Goal: Check status: Check status

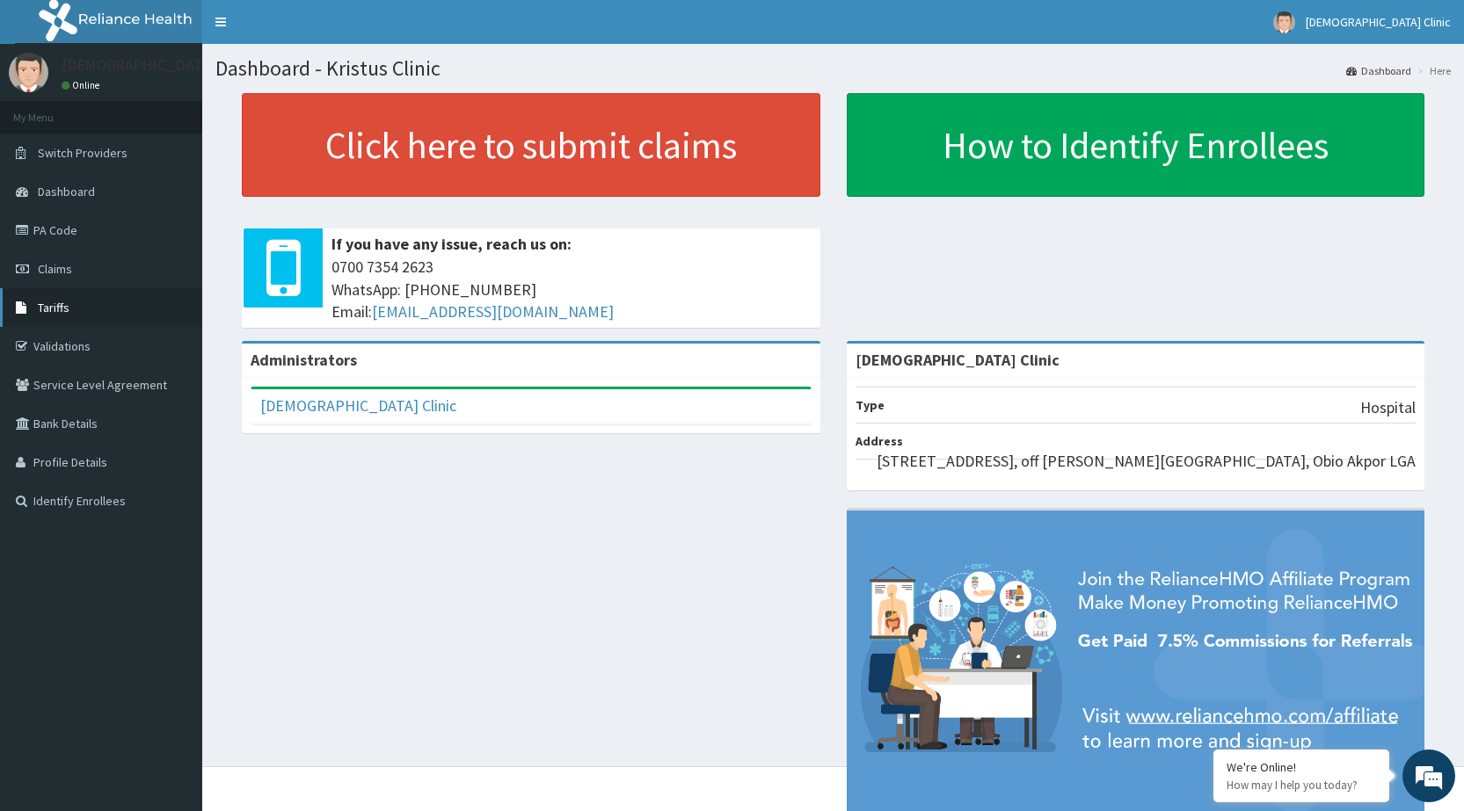
click at [50, 308] on span "Tariffs" at bounding box center [54, 308] width 32 height 16
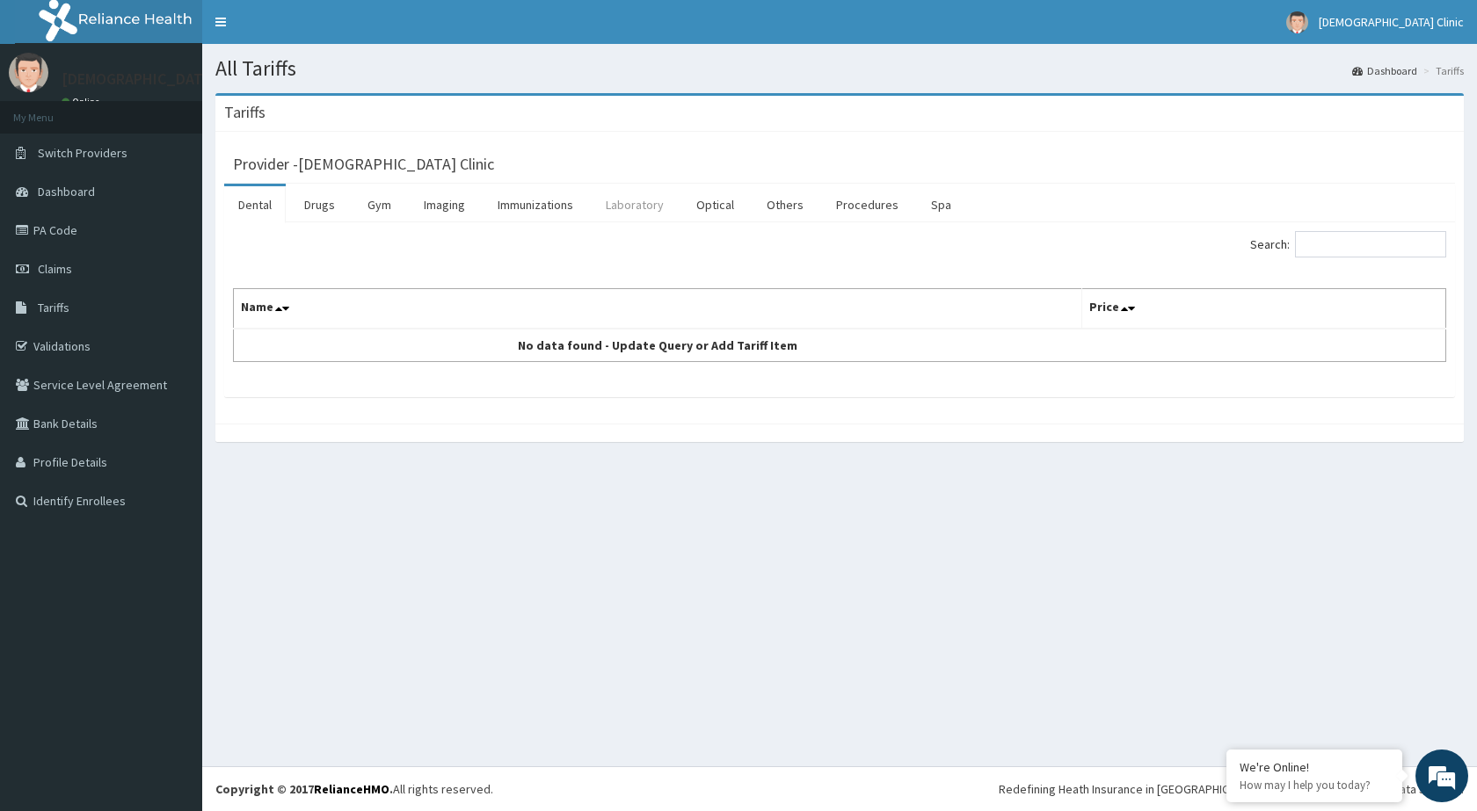
click at [627, 205] on link "Laboratory" at bounding box center [635, 204] width 86 height 37
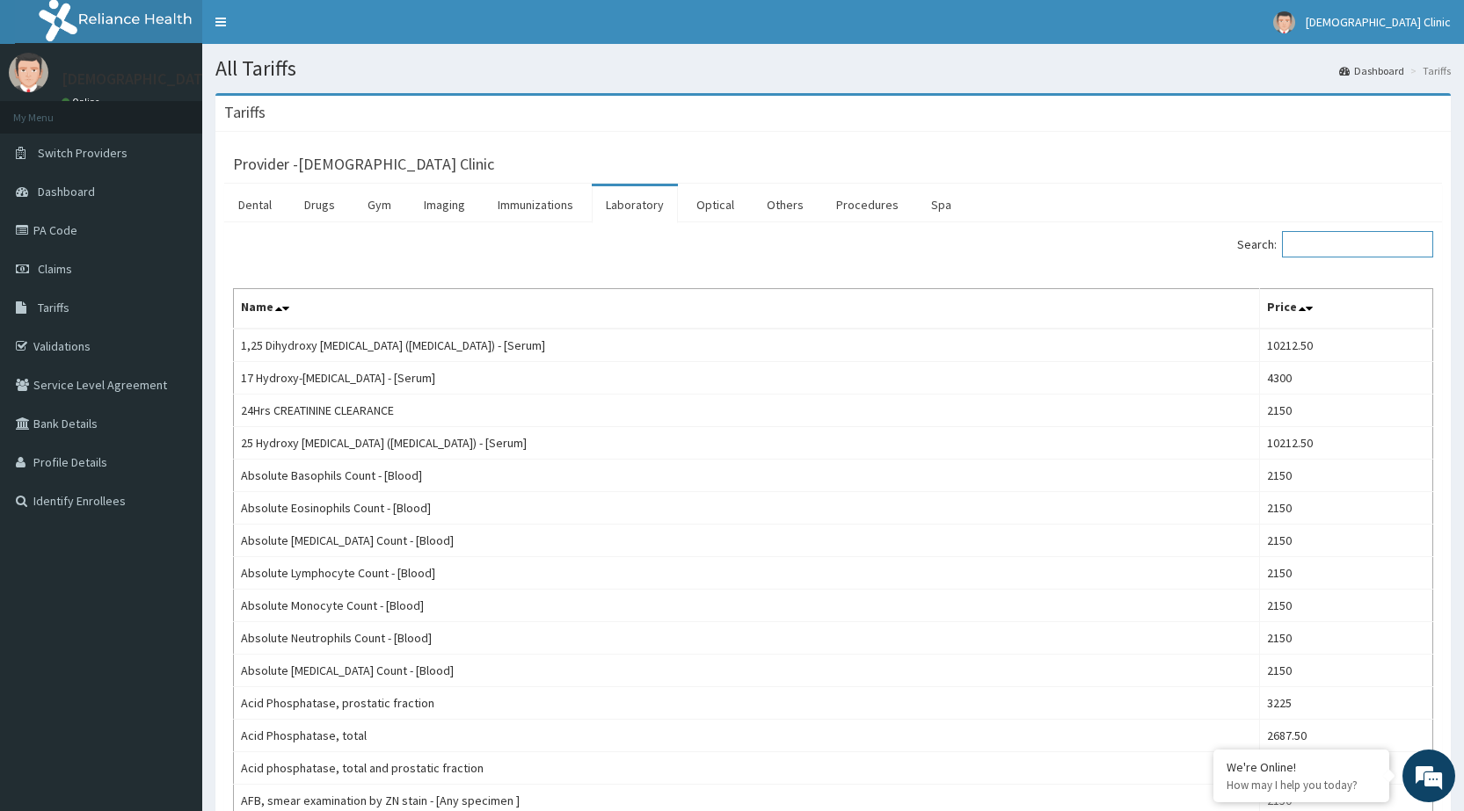
click at [1320, 242] on input "Search:" at bounding box center [1357, 244] width 151 height 26
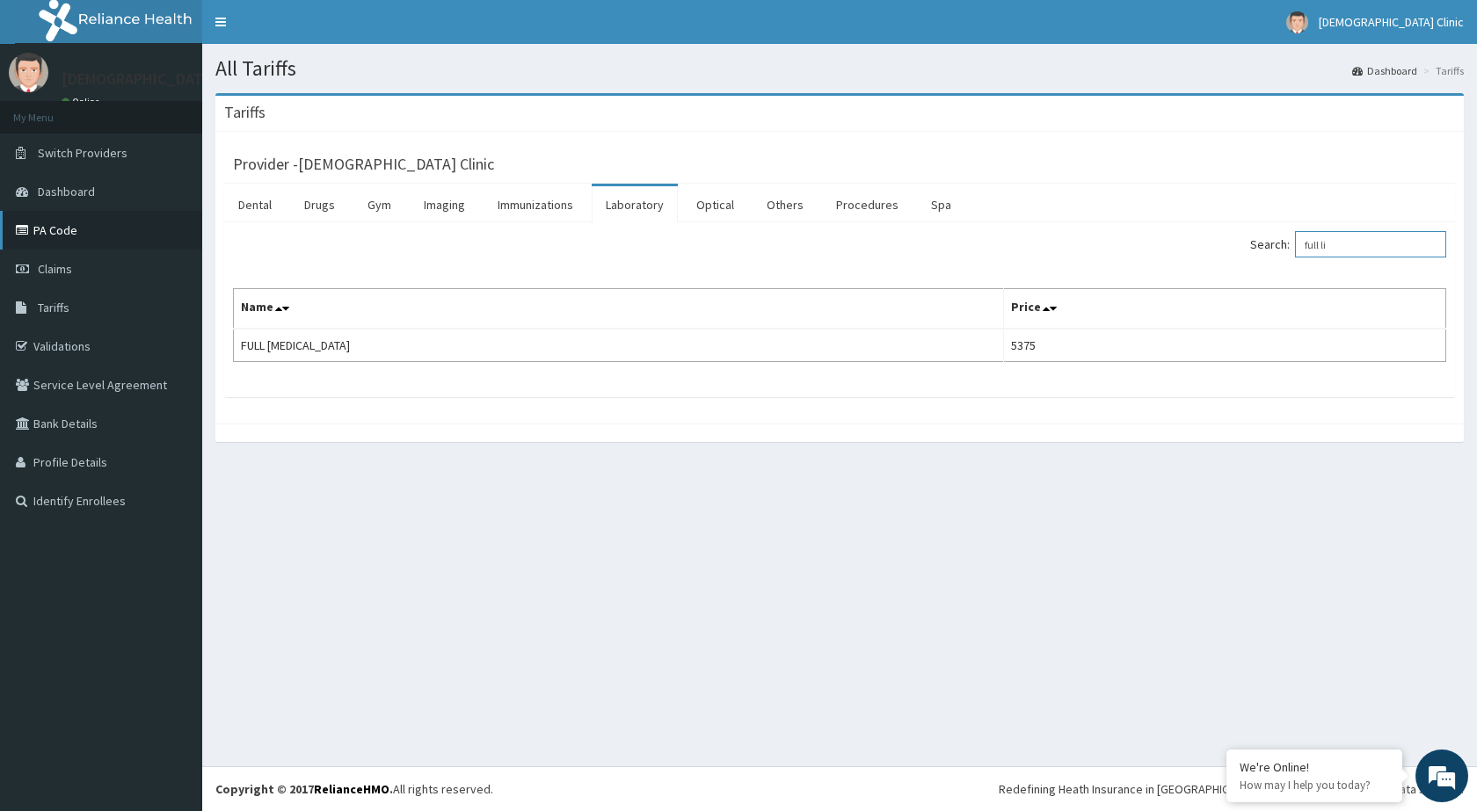
type input "full li"
click at [45, 226] on link "PA Code" at bounding box center [101, 230] width 202 height 39
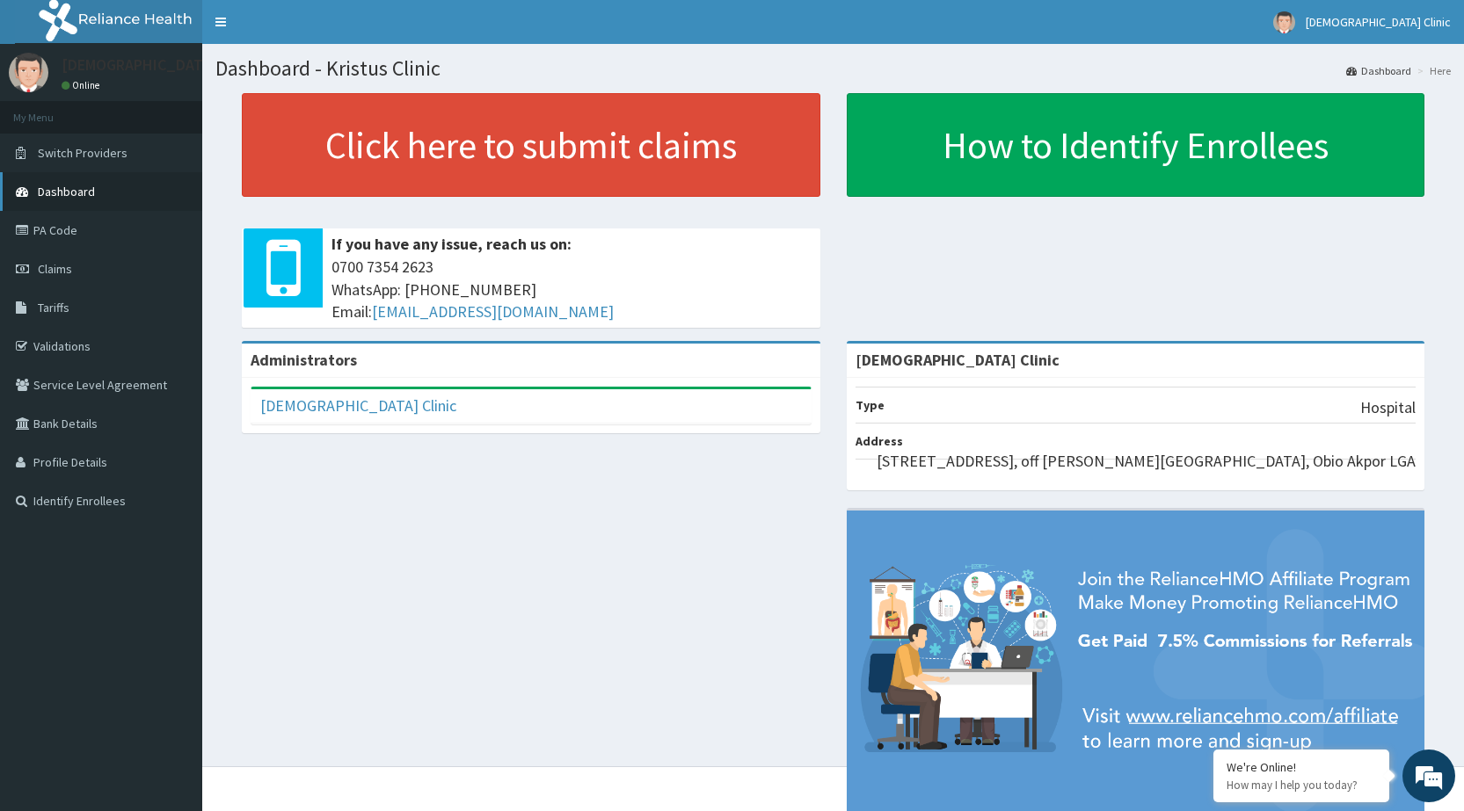
click at [61, 193] on span "Dashboard" at bounding box center [66, 192] width 57 height 16
click at [51, 261] on span "Claims" at bounding box center [55, 269] width 34 height 16
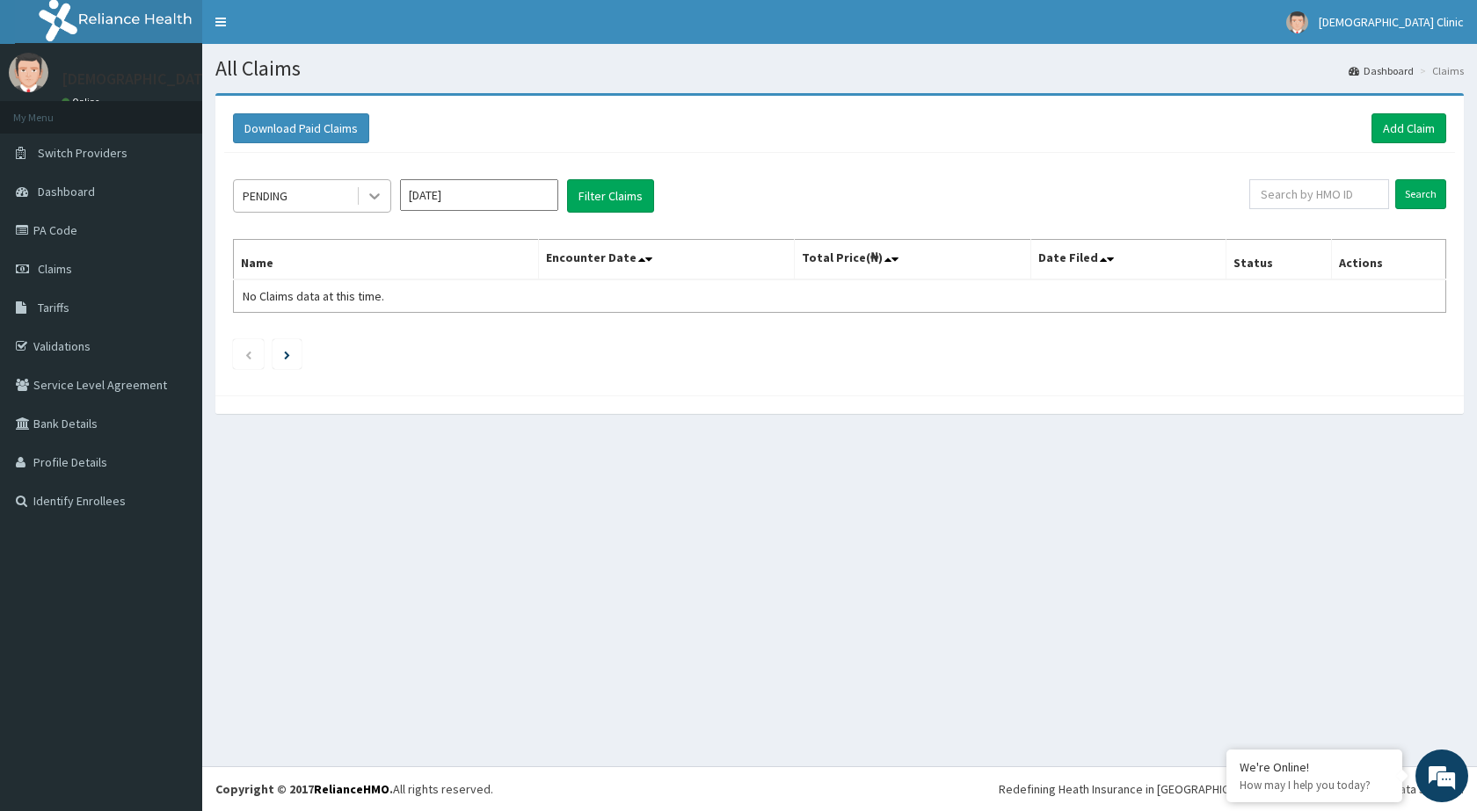
click at [375, 203] on icon at bounding box center [375, 196] width 18 height 18
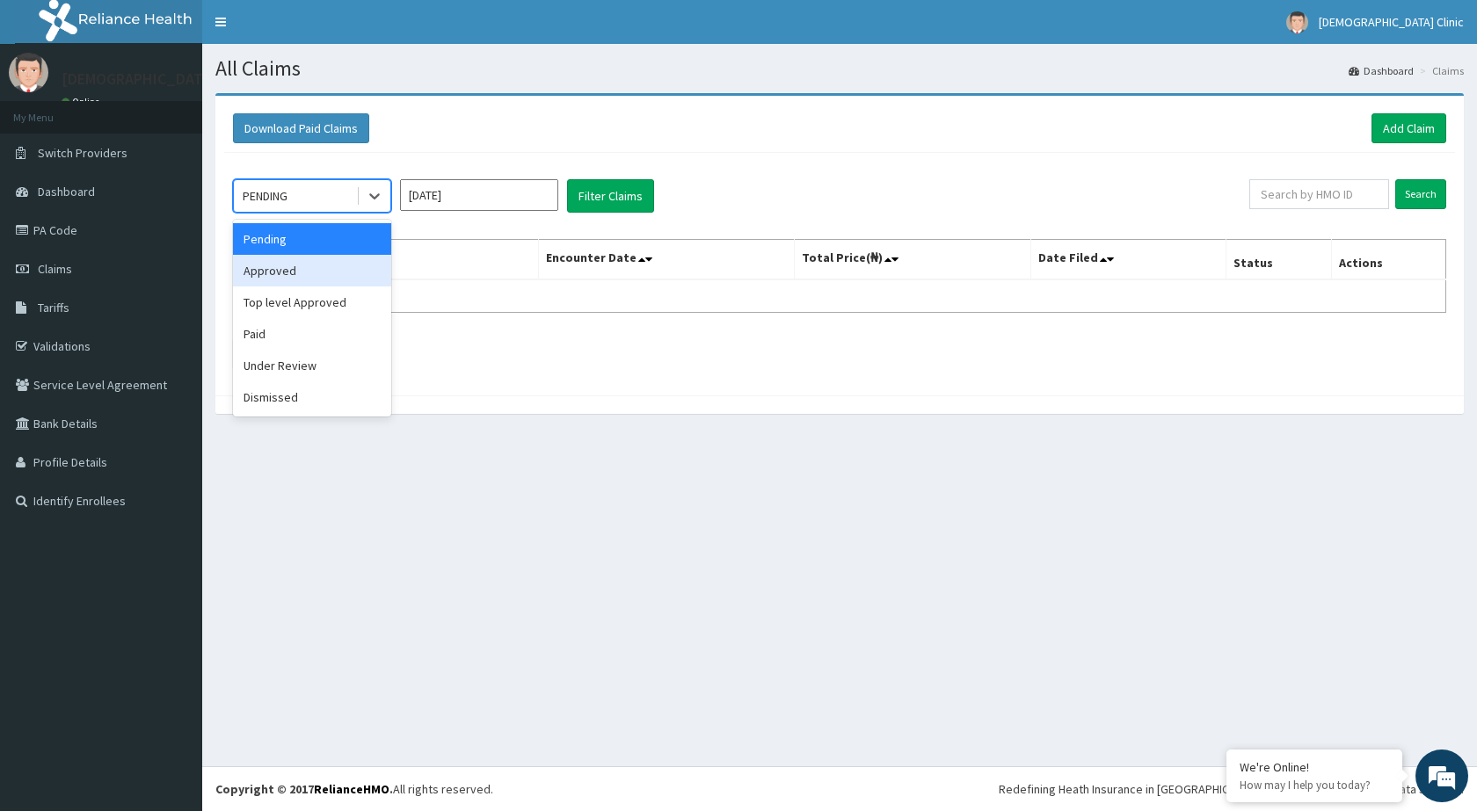
click at [272, 272] on div "Approved" at bounding box center [312, 271] width 158 height 32
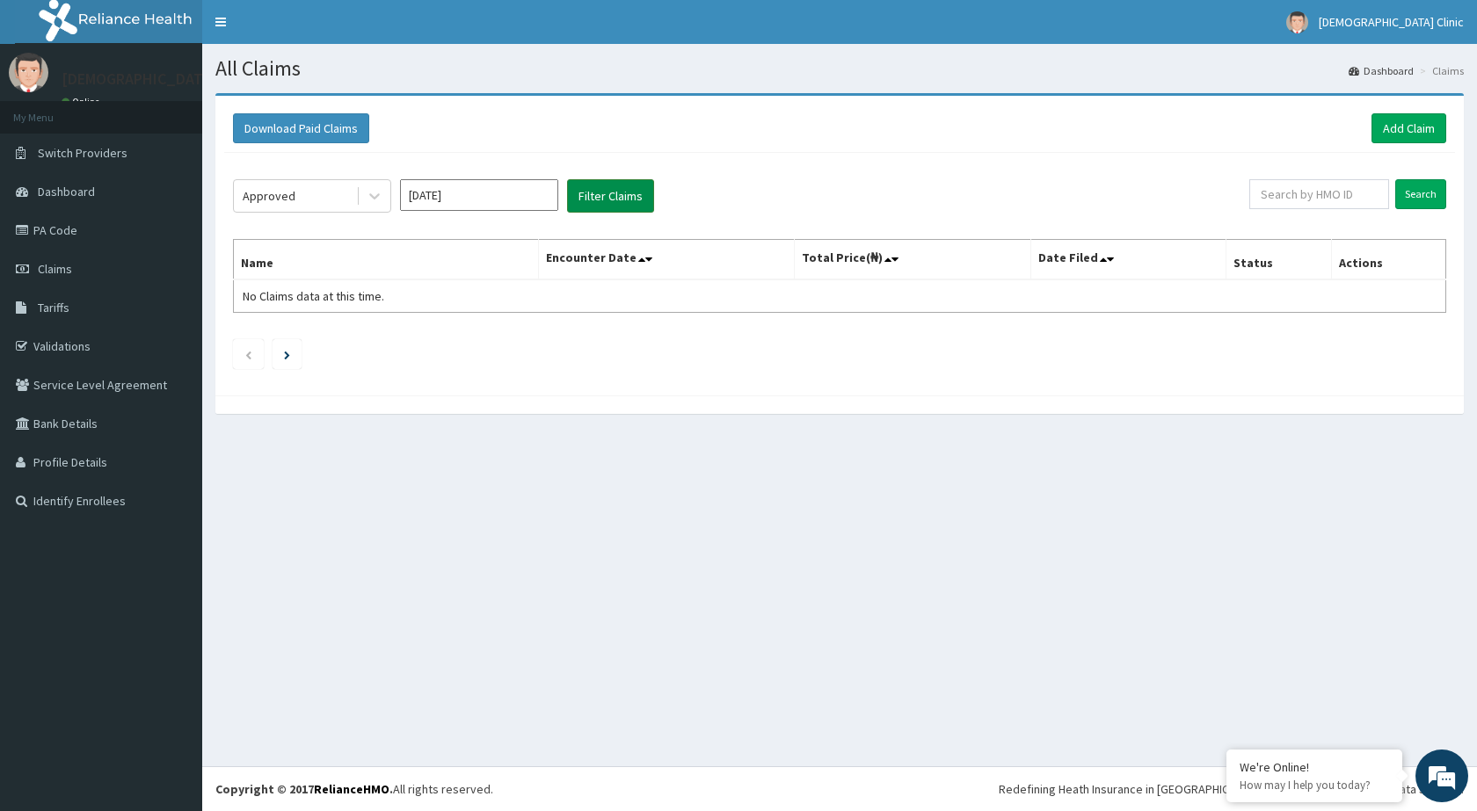
click at [602, 194] on button "Filter Claims" at bounding box center [610, 195] width 87 height 33
click at [605, 198] on button "Filter Claims" at bounding box center [610, 195] width 87 height 33
click at [373, 192] on icon at bounding box center [375, 196] width 18 height 18
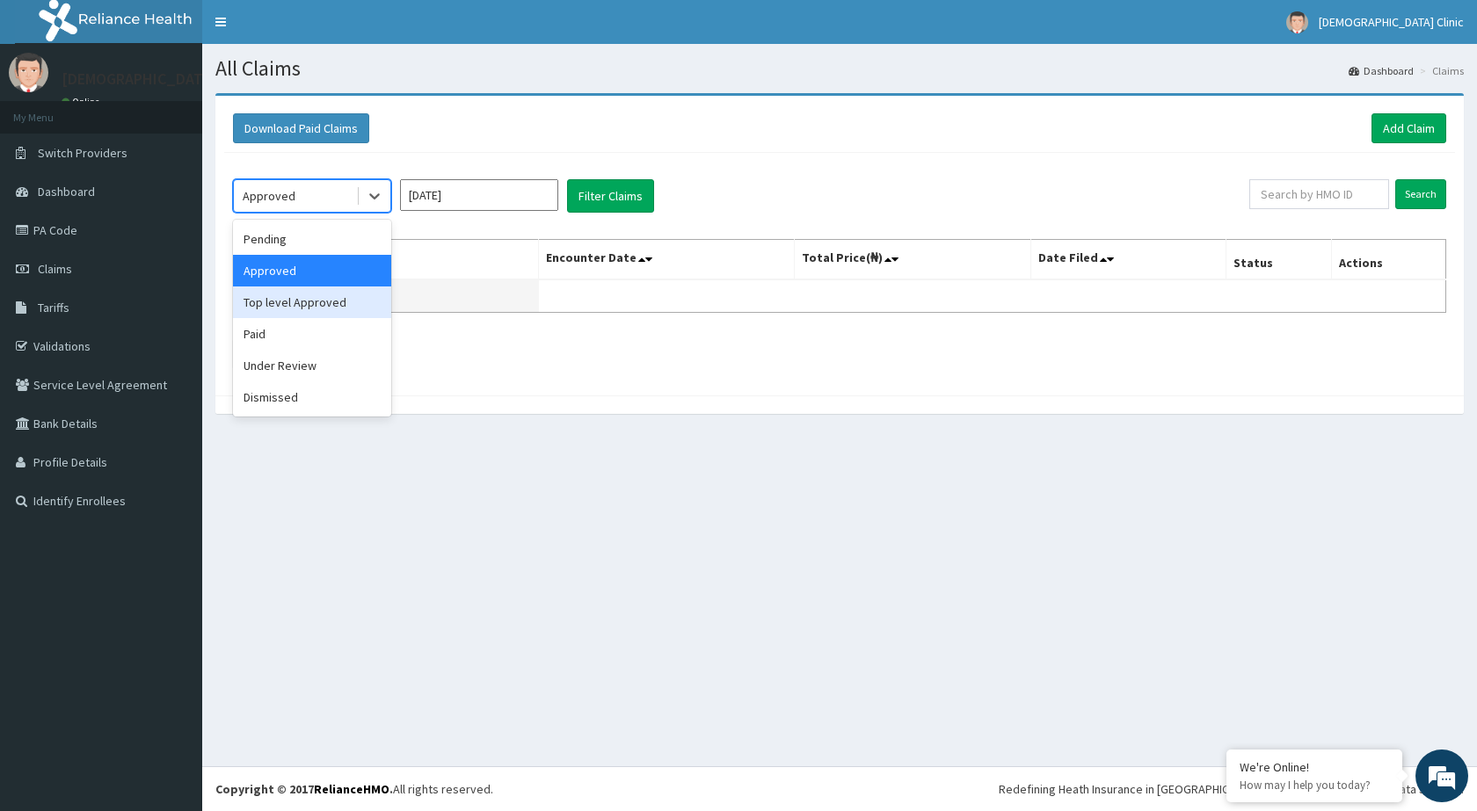
click at [302, 297] on div "Top level Approved" at bounding box center [312, 303] width 158 height 32
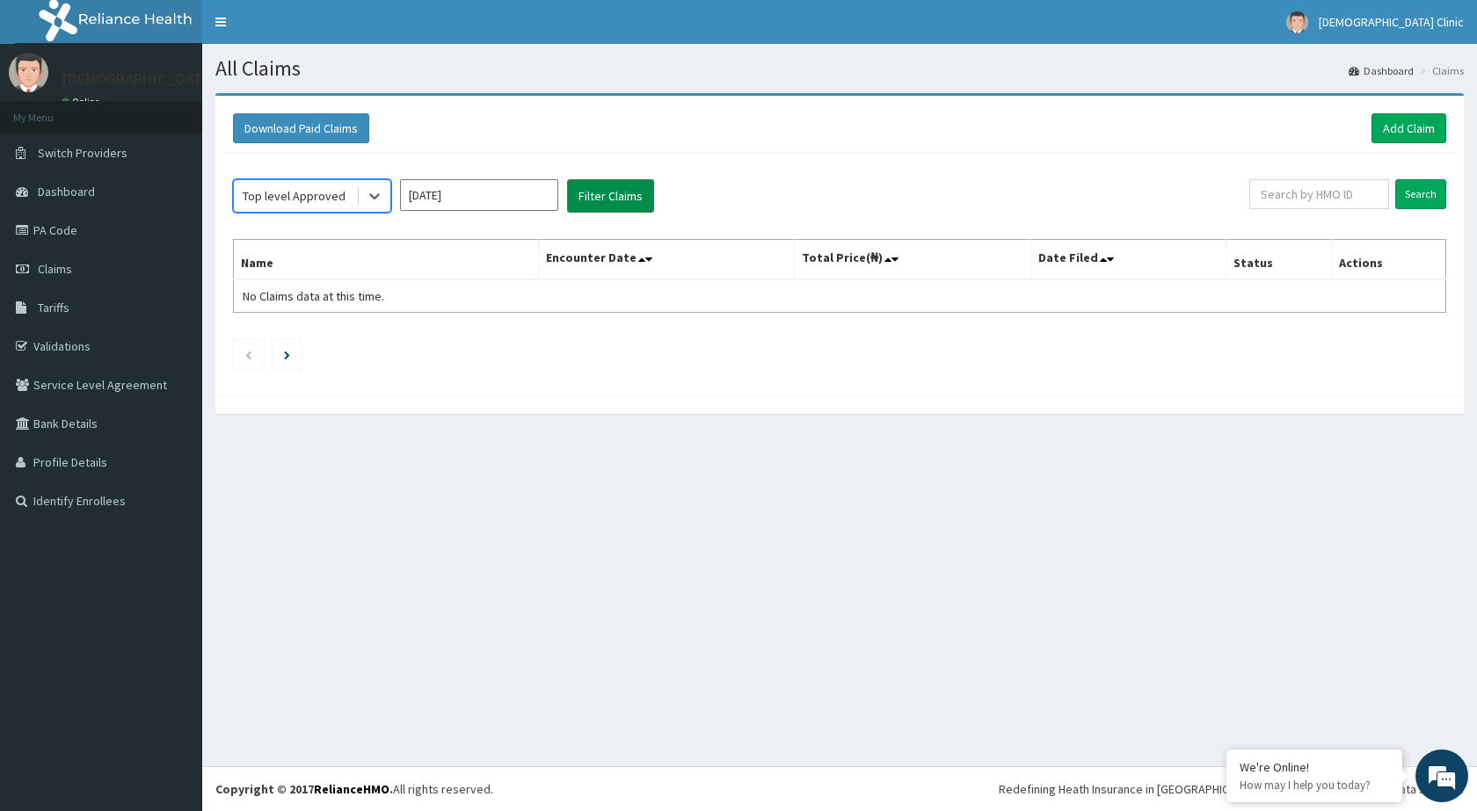
click at [604, 188] on button "Filter Claims" at bounding box center [610, 195] width 87 height 33
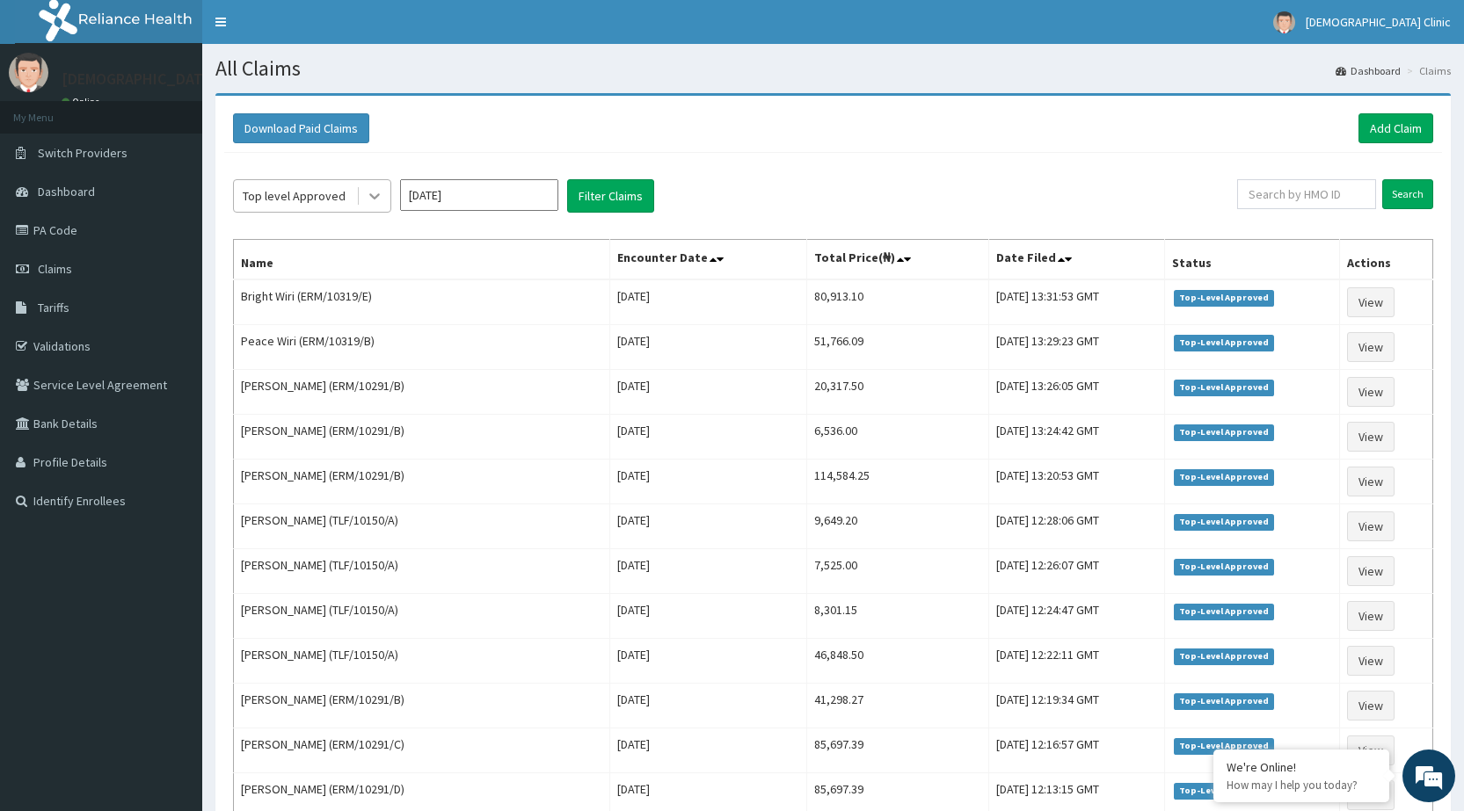
click at [373, 199] on icon at bounding box center [375, 196] width 18 height 18
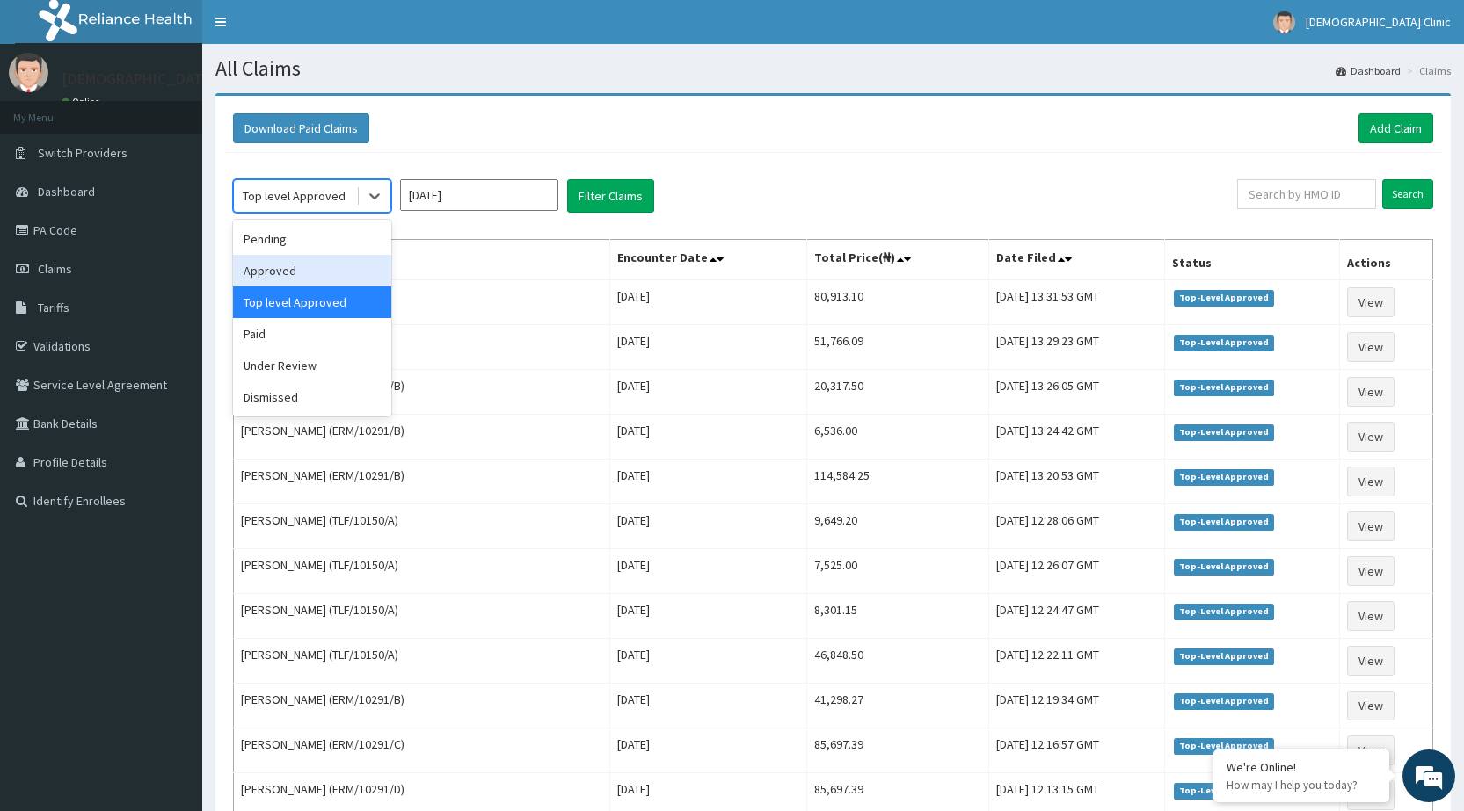
click at [278, 271] on div "Approved" at bounding box center [312, 271] width 158 height 32
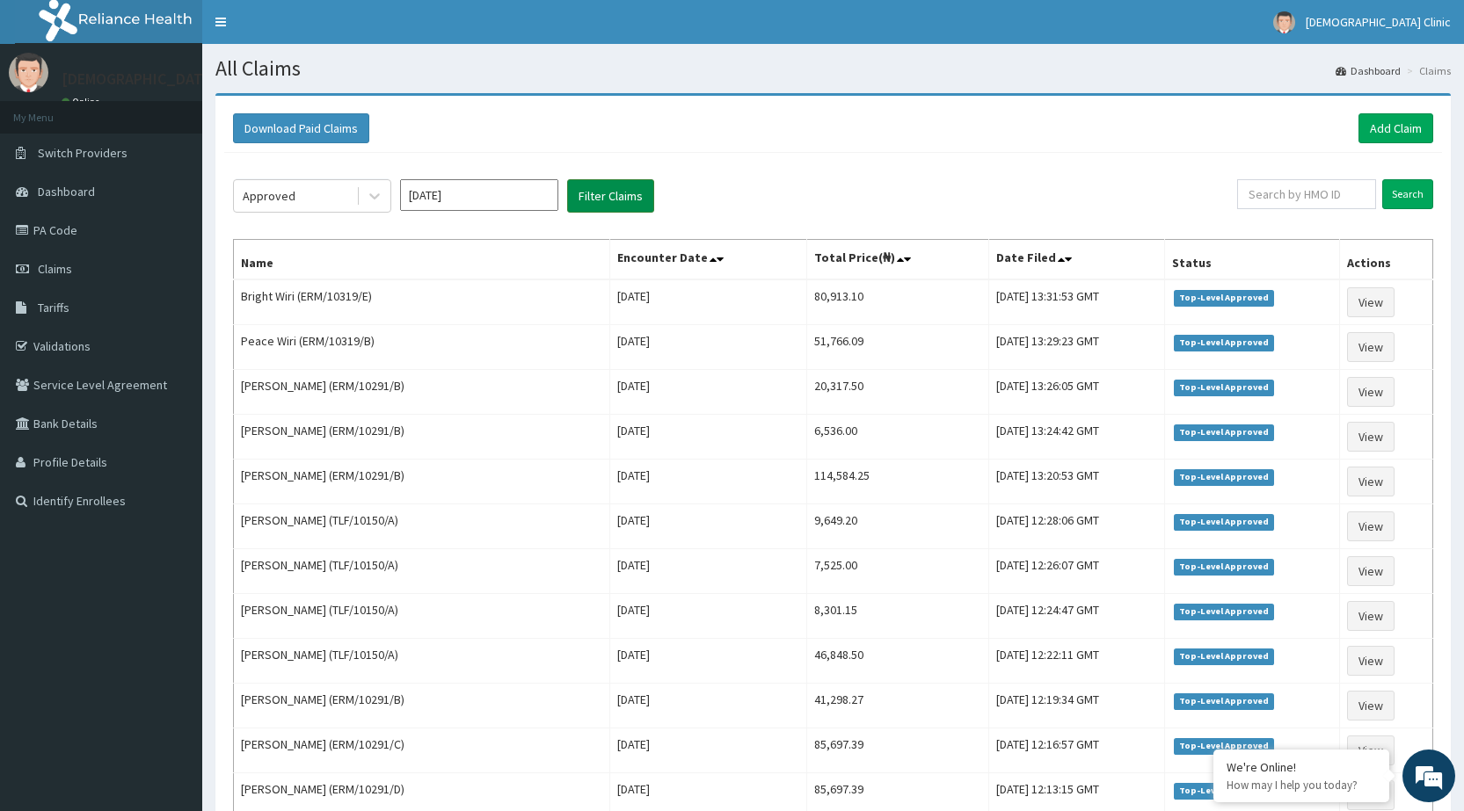
click at [594, 192] on button "Filter Claims" at bounding box center [610, 195] width 87 height 33
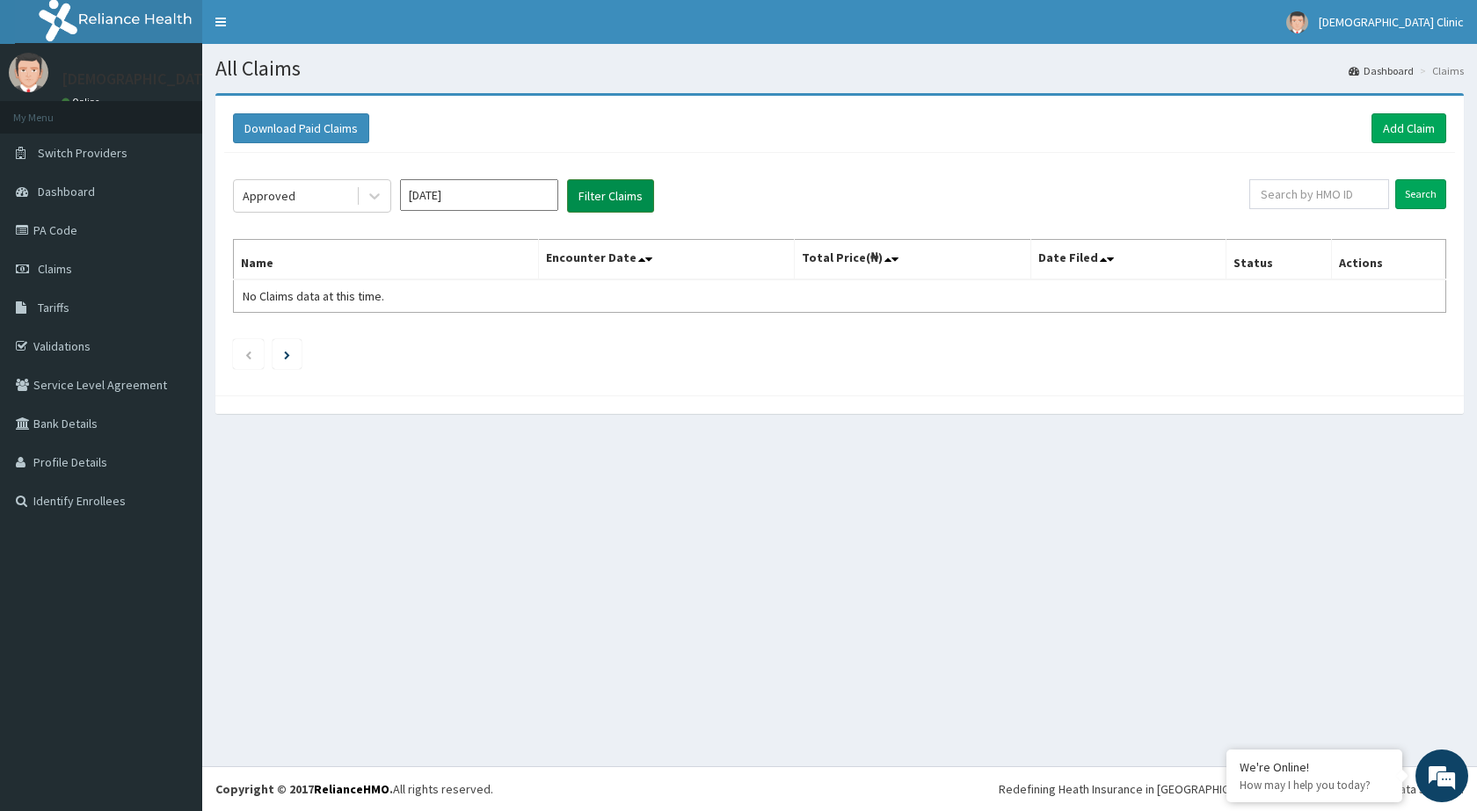
click at [594, 192] on button "Filter Claims" at bounding box center [610, 195] width 87 height 33
click at [375, 199] on icon at bounding box center [374, 197] width 11 height 6
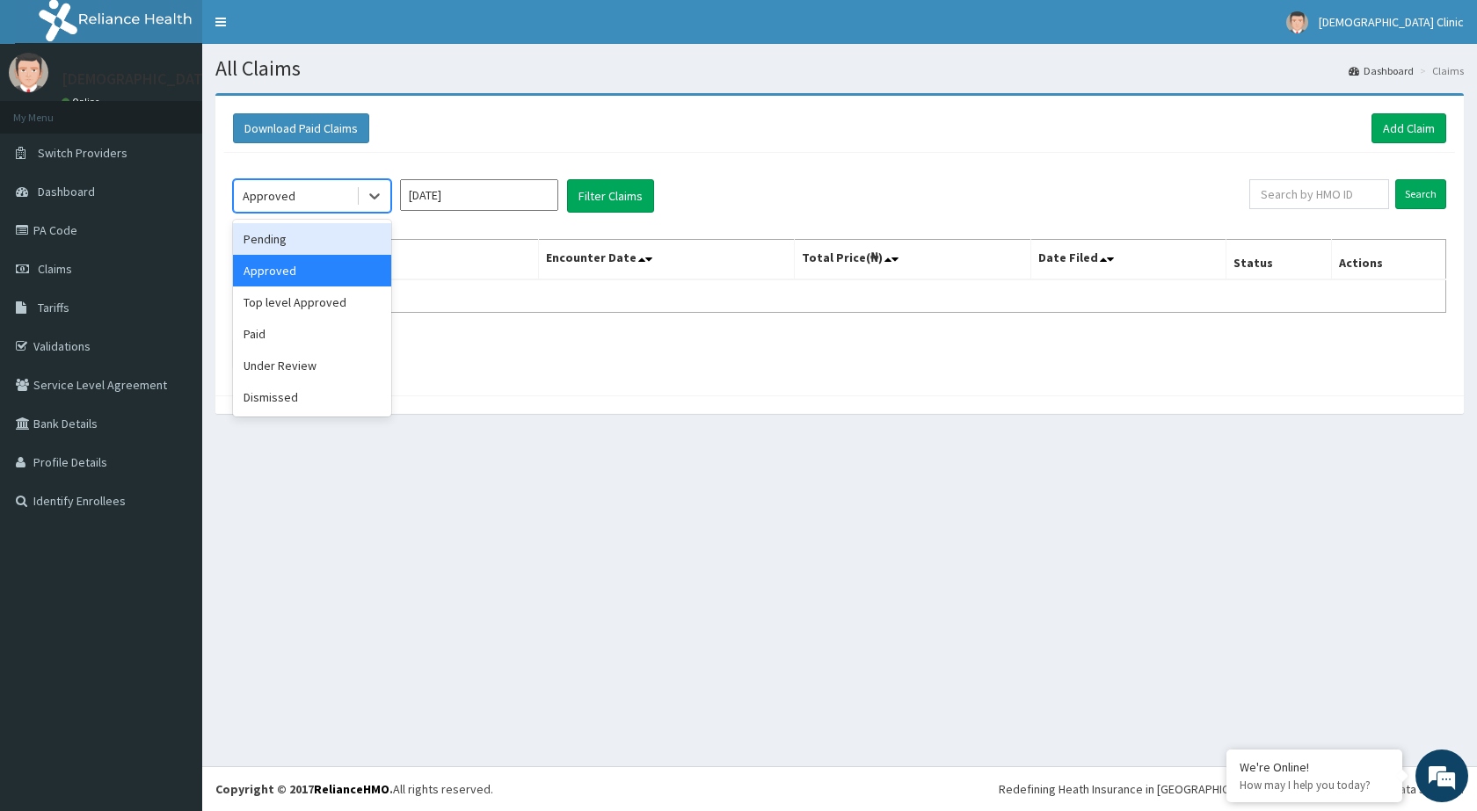
click at [289, 237] on div "Pending" at bounding box center [312, 239] width 158 height 32
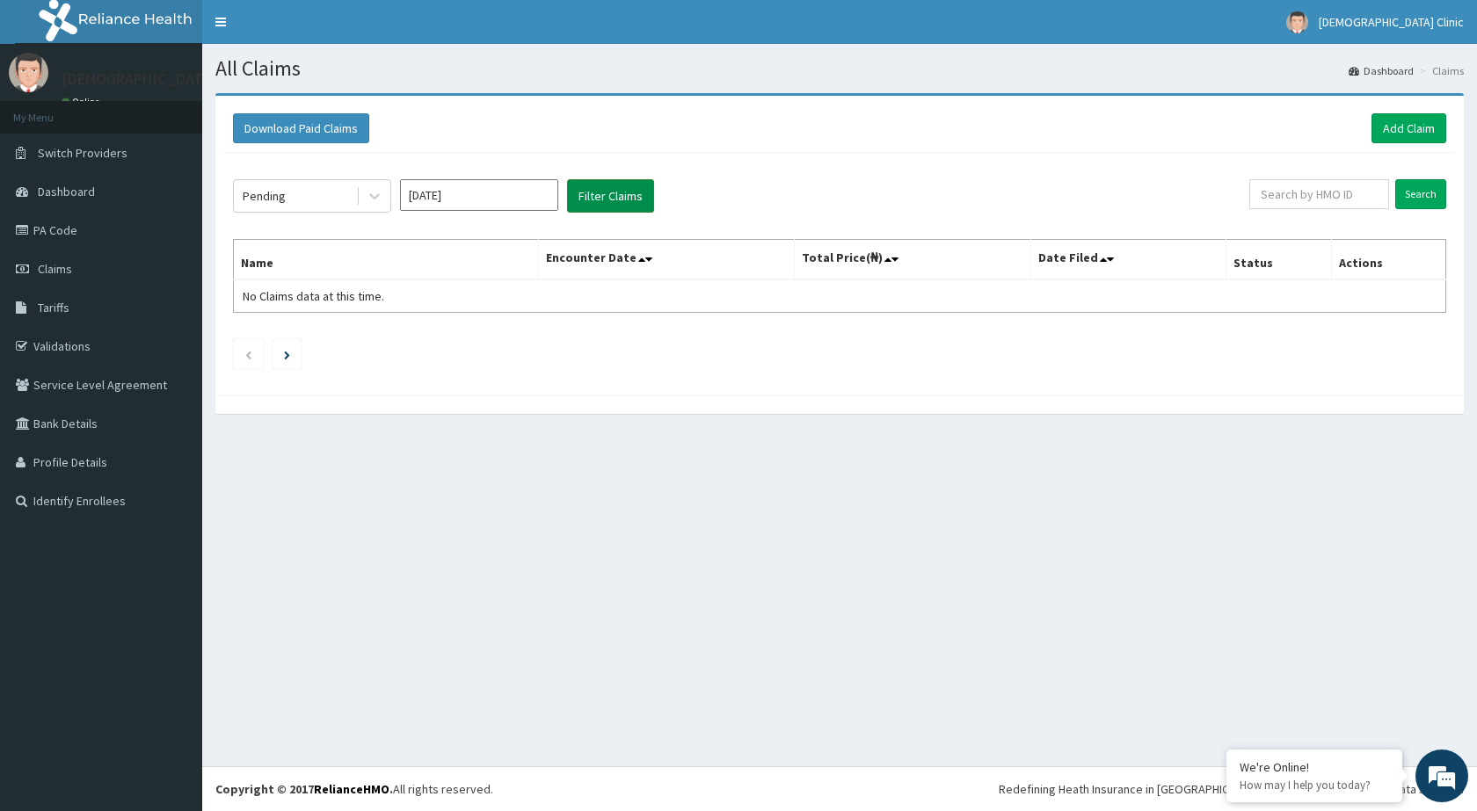
click at [600, 192] on button "Filter Claims" at bounding box center [610, 195] width 87 height 33
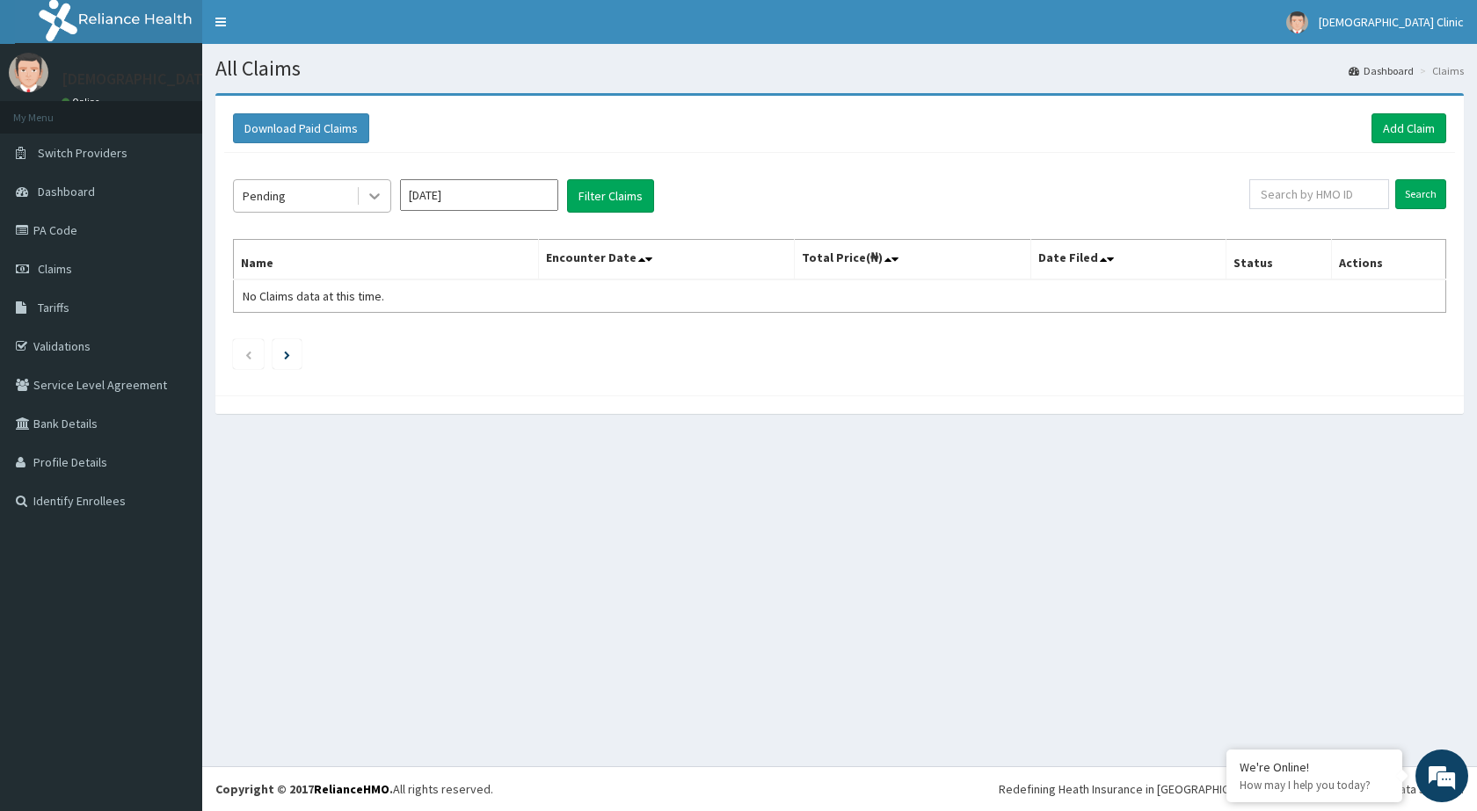
click at [379, 198] on icon at bounding box center [375, 196] width 18 height 18
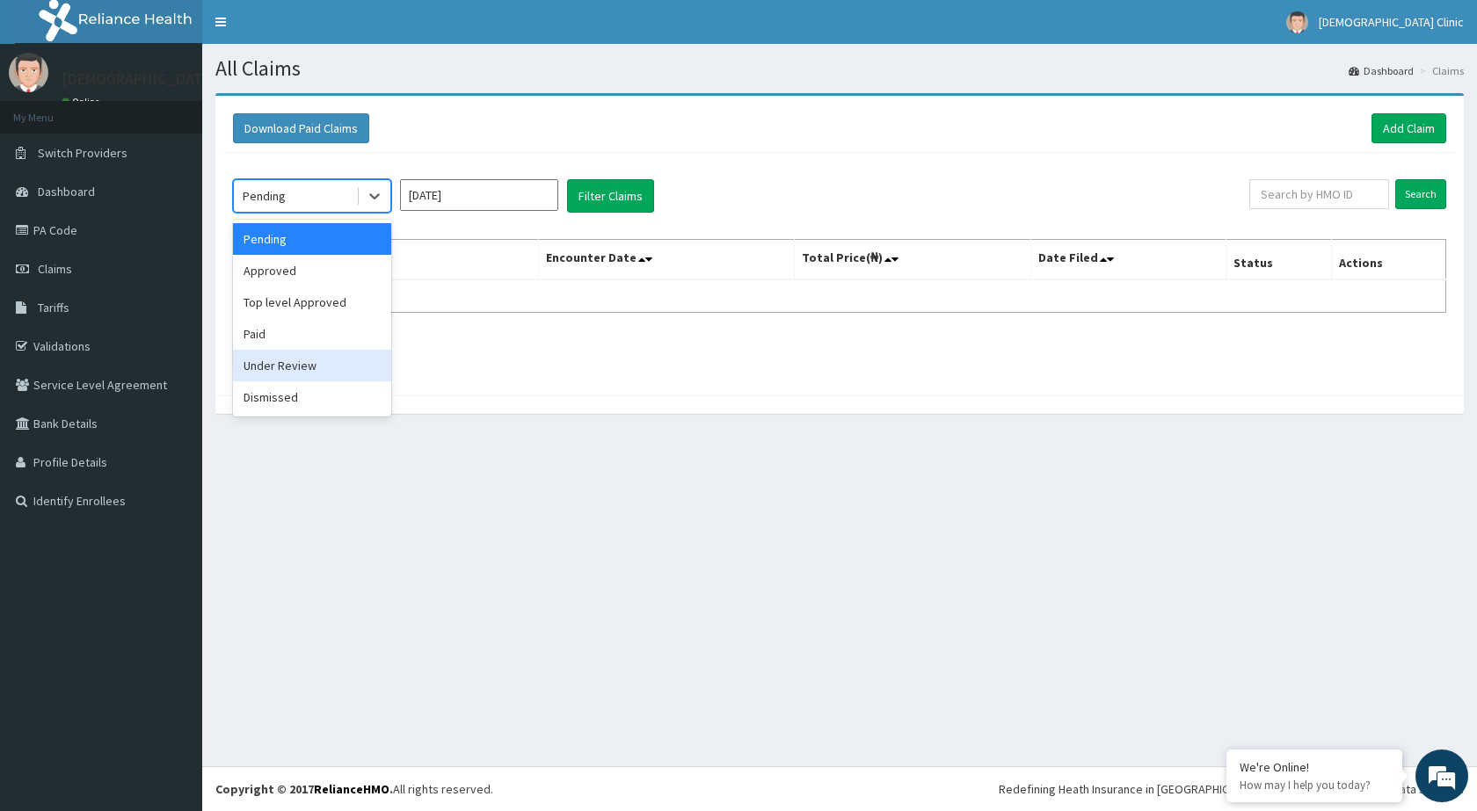
click at [291, 362] on div "Under Review" at bounding box center [312, 366] width 158 height 32
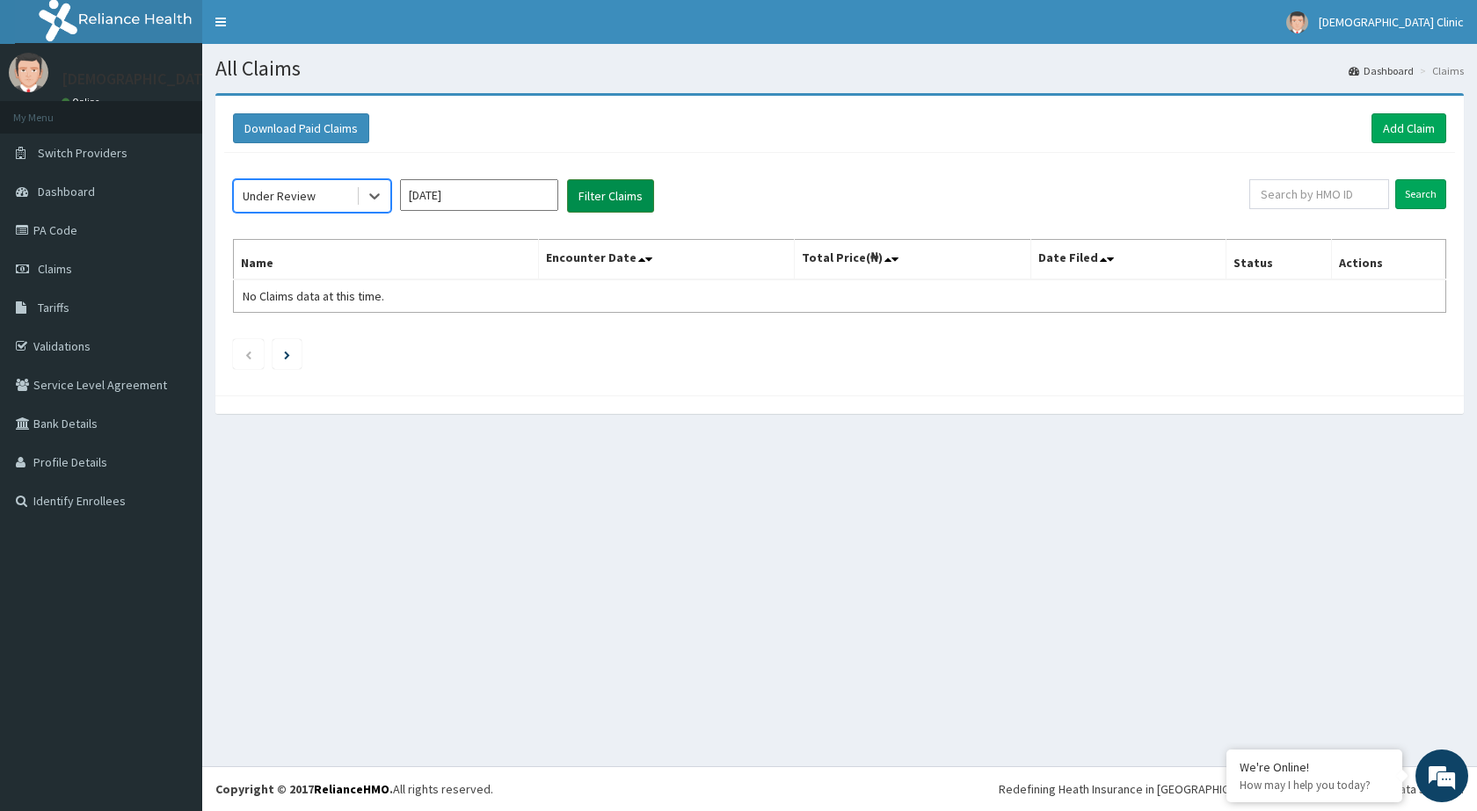
click at [598, 194] on button "Filter Claims" at bounding box center [610, 195] width 87 height 33
click at [605, 193] on button "Filter Claims" at bounding box center [610, 195] width 87 height 33
click at [375, 200] on icon at bounding box center [375, 196] width 18 height 18
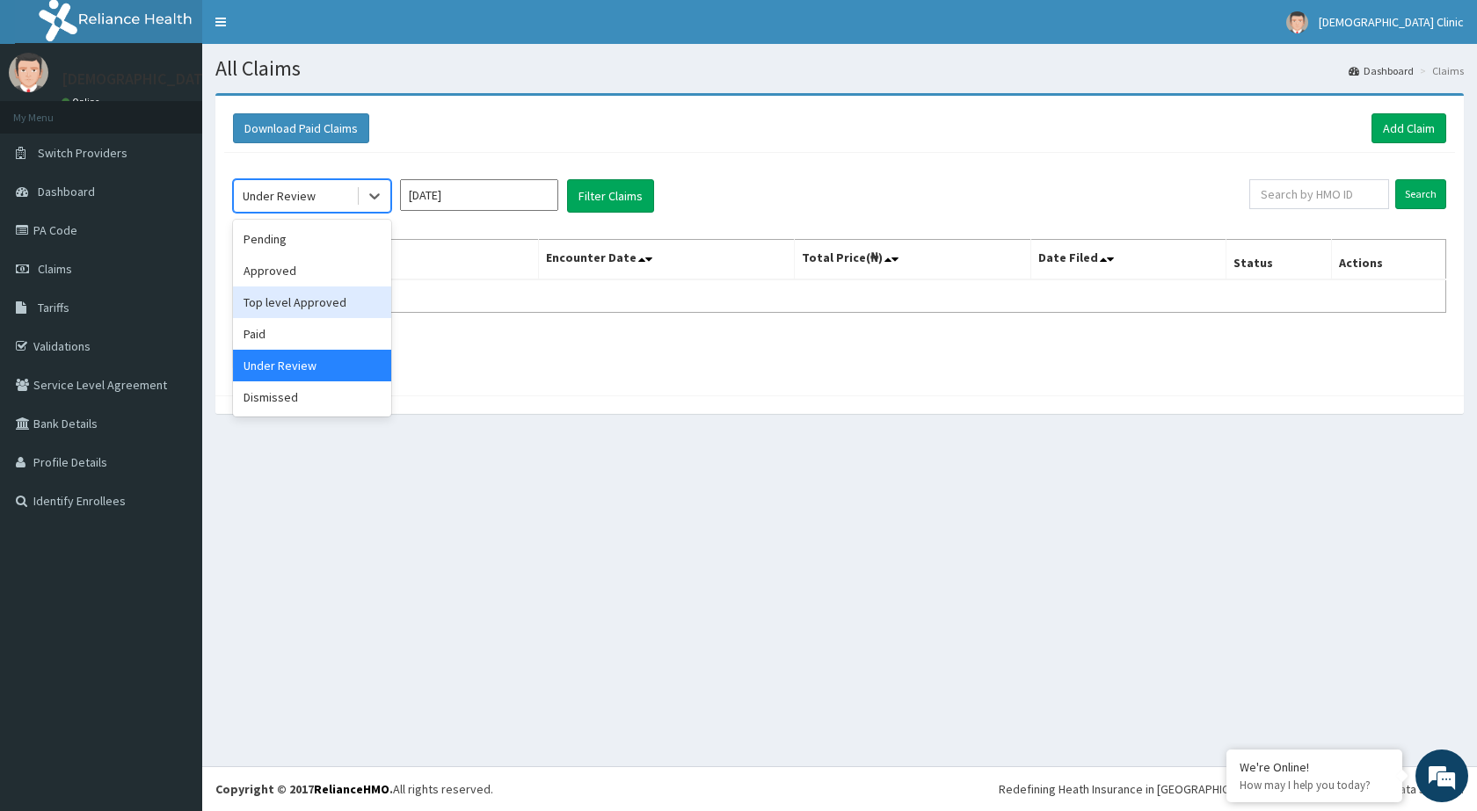
click at [295, 300] on div "Top level Approved" at bounding box center [312, 303] width 158 height 32
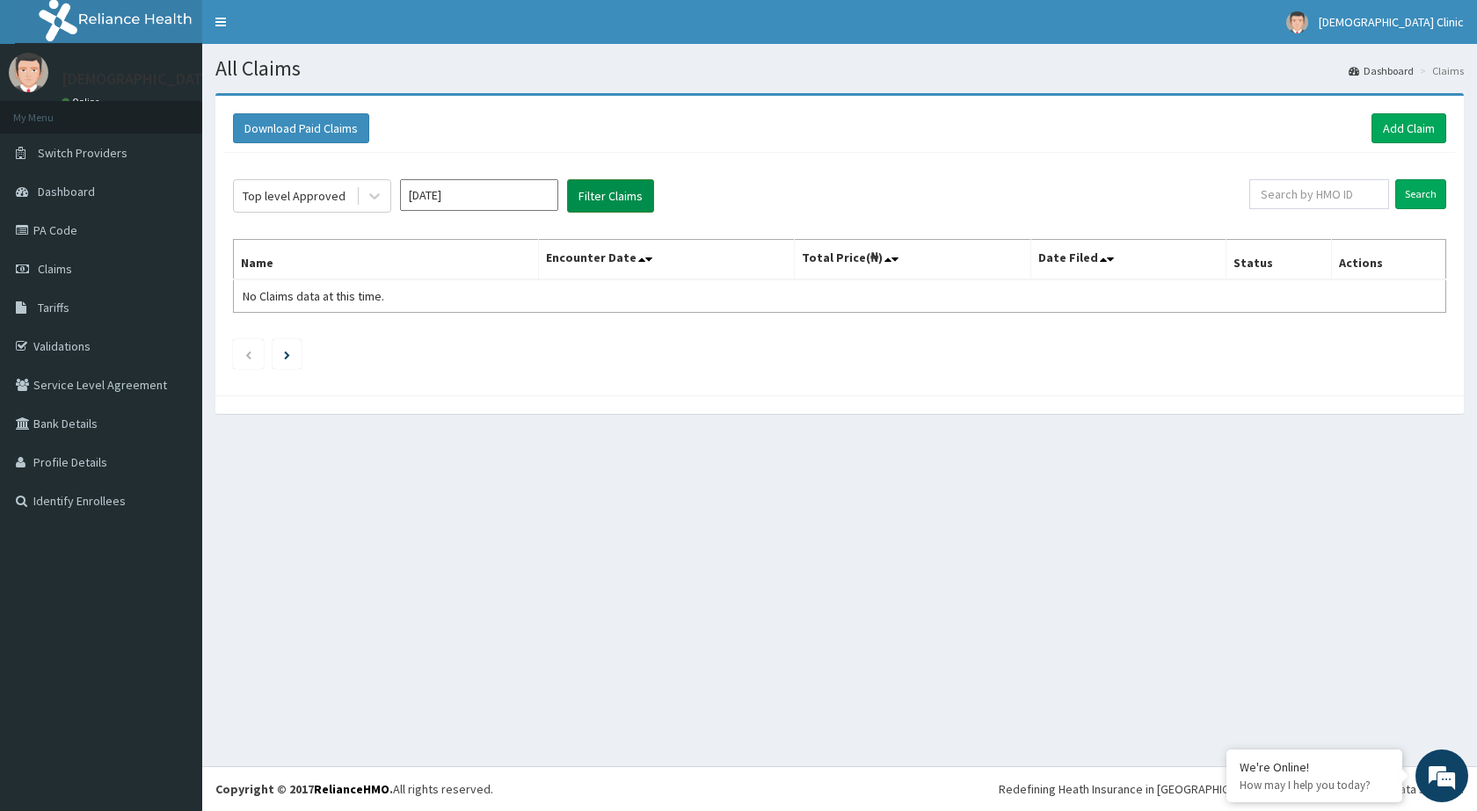
click at [611, 196] on button "Filter Claims" at bounding box center [610, 195] width 87 height 33
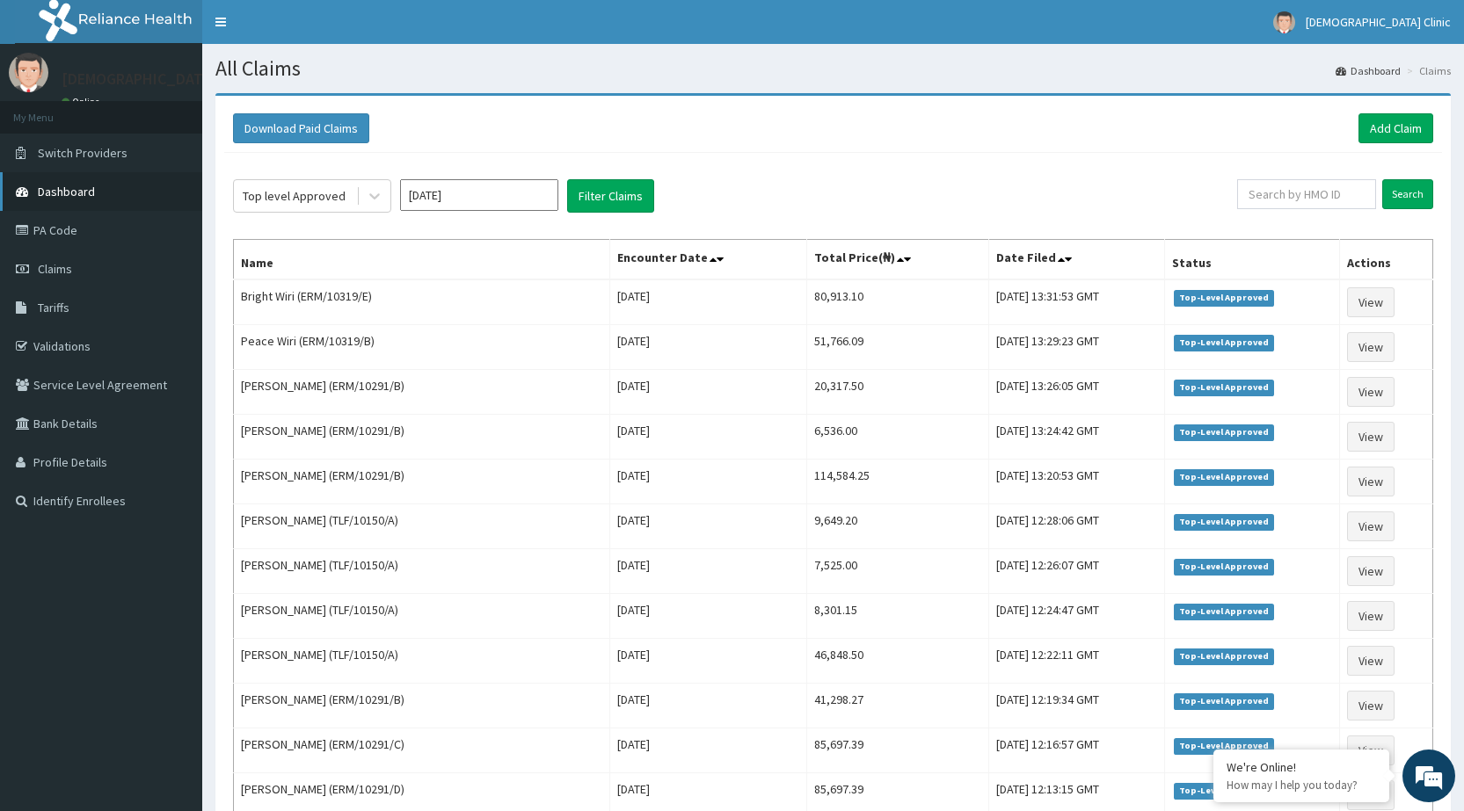
click at [64, 185] on span "Dashboard" at bounding box center [66, 192] width 57 height 16
